Goal: Transaction & Acquisition: Purchase product/service

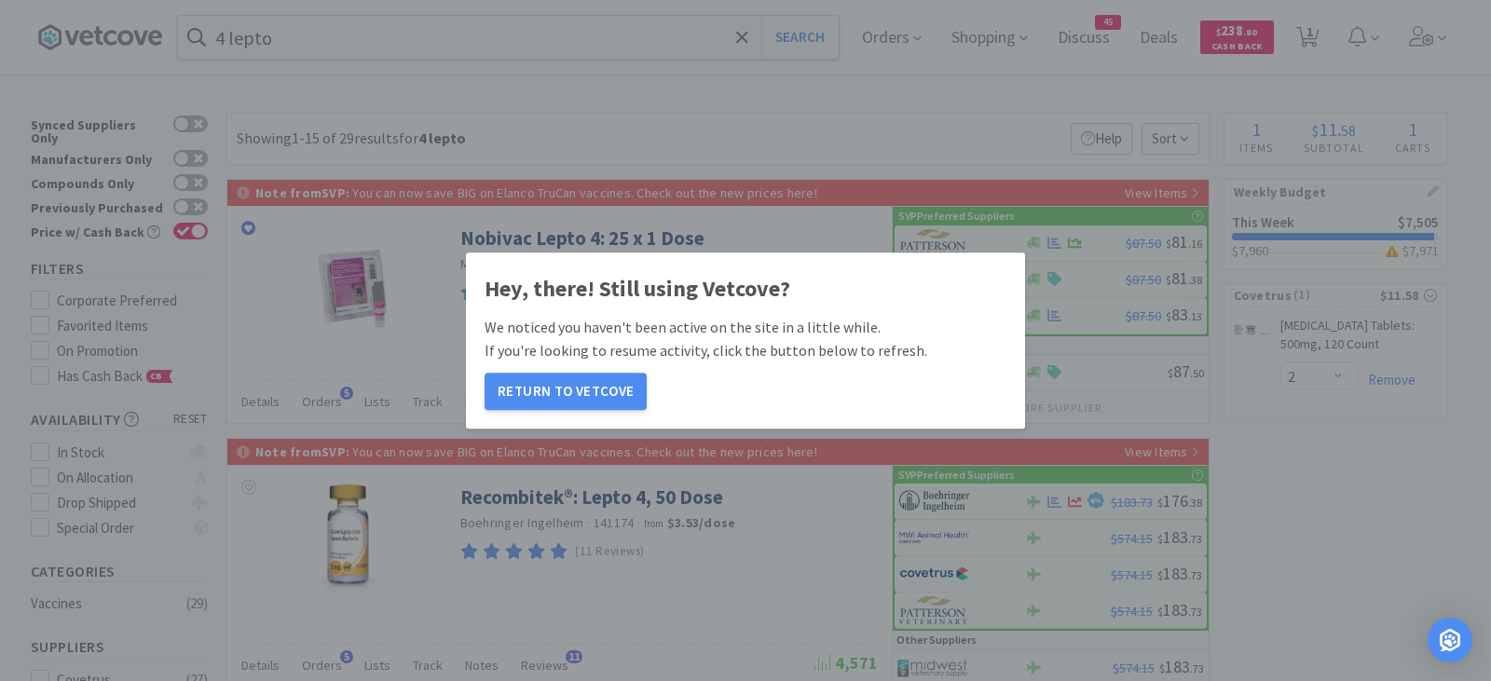
select select "2"
click at [590, 389] on button "Return to Vetcove" at bounding box center [566, 391] width 162 height 37
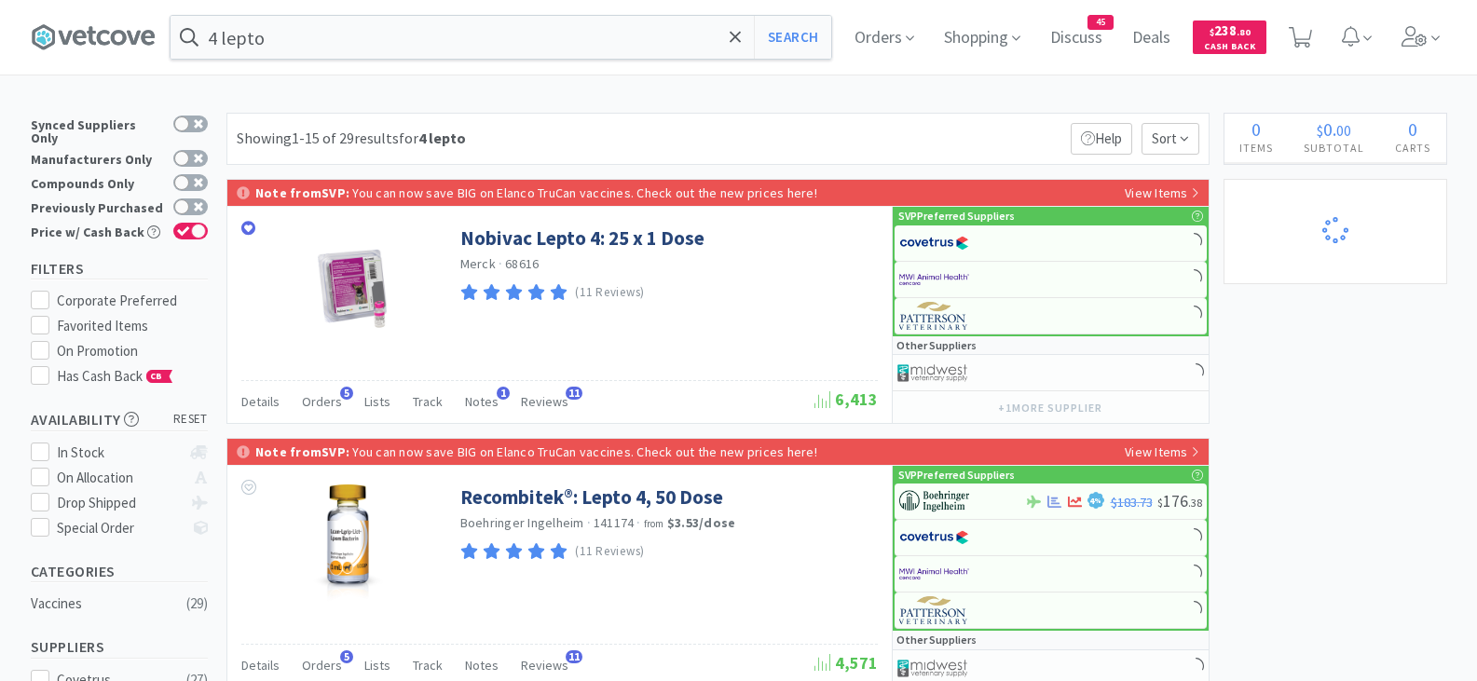
select select "2"
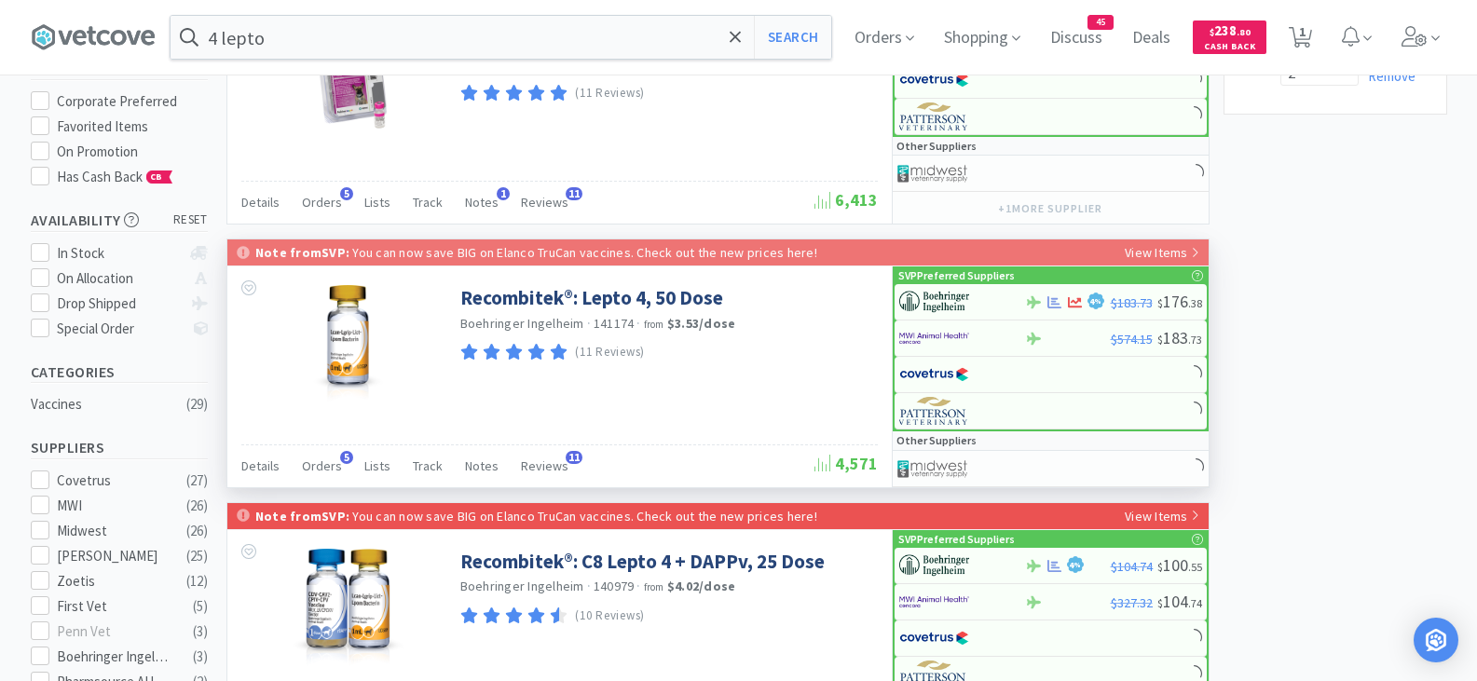
scroll to position [217, 0]
